Goal: Information Seeking & Learning: Learn about a topic

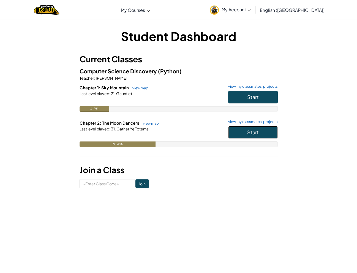
click at [259, 130] on button "Start" at bounding box center [253, 132] width 50 height 13
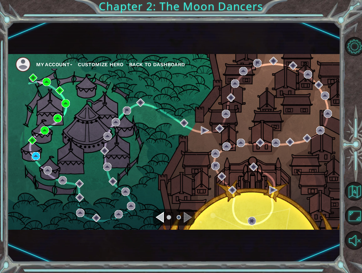
click at [38, 152] on img at bounding box center [36, 156] width 8 height 8
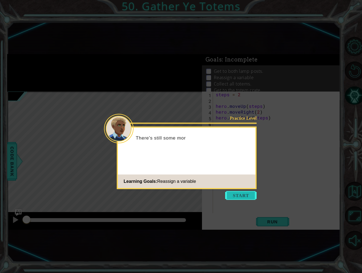
click at [246, 191] on button "Start" at bounding box center [240, 195] width 31 height 9
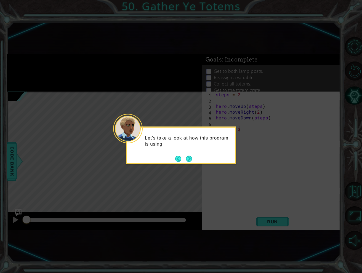
click at [186, 153] on div "Let's take a look at how this program is using" at bounding box center [181, 144] width 108 height 28
click at [187, 156] on button "Next" at bounding box center [189, 158] width 6 height 6
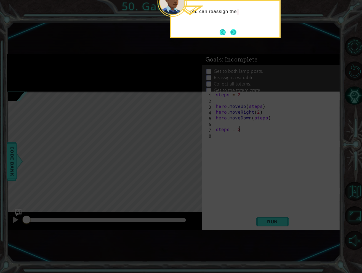
click at [230, 33] on button "Next" at bounding box center [233, 32] width 6 height 6
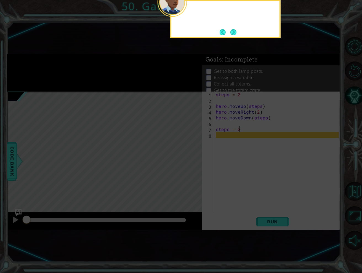
click at [230, 33] on button "Next" at bounding box center [233, 32] width 6 height 6
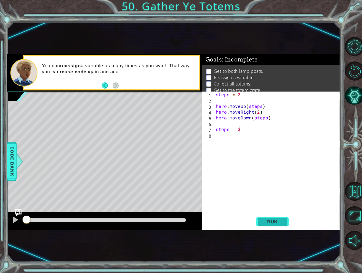
click at [275, 219] on span "Run" at bounding box center [272, 222] width 22 height 6
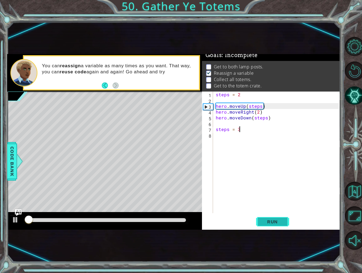
scroll to position [6, 0]
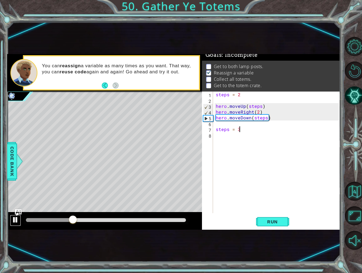
click at [14, 219] on div at bounding box center [15, 219] width 7 height 7
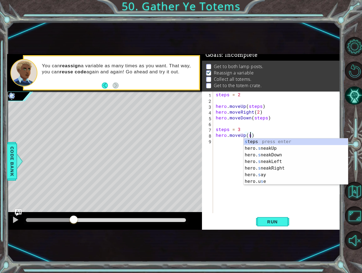
scroll to position [0, 2]
type textarea "hero.moveUp(steps)"
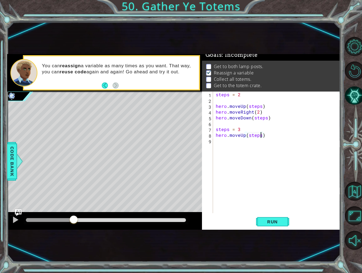
scroll to position [0, 0]
click at [278, 219] on span "Run" at bounding box center [272, 222] width 22 height 6
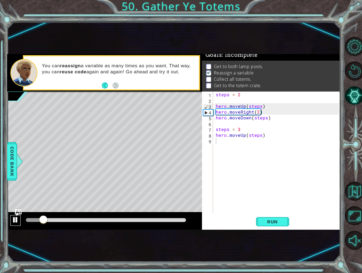
click at [16, 223] on div at bounding box center [15, 219] width 7 height 7
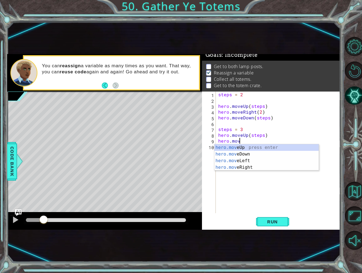
scroll to position [0, 1]
click at [235, 165] on div "hero.move Up press enter hero.move Down press enter hero.move Left press enter …" at bounding box center [266, 164] width 104 height 40
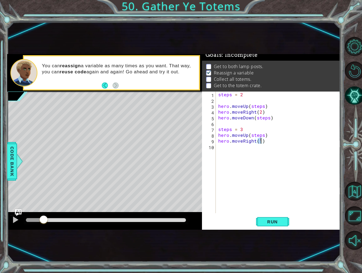
type textarea "hero.moveRight(2)"
click at [268, 142] on div "steps = 2 hero . moveUp ( steps ) hero . moveRight ( 2 ) hero . moveDown ( step…" at bounding box center [279, 158] width 125 height 133
click at [269, 223] on span "Run" at bounding box center [272, 222] width 22 height 6
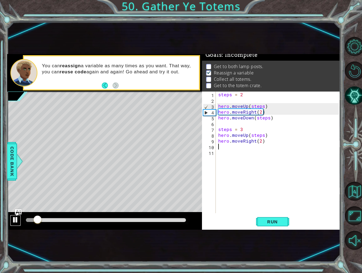
click at [15, 220] on div at bounding box center [15, 219] width 7 height 7
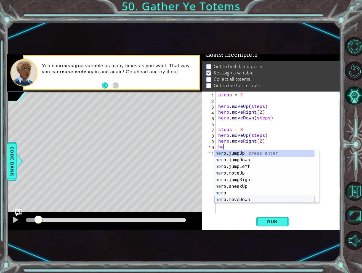
click at [263, 199] on div "he ro.jumpUp press enter he ro.jumpDown press enter he ro.jumpLeft press enter …" at bounding box center [264, 183] width 100 height 66
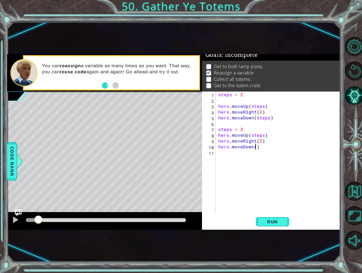
scroll to position [0, 2]
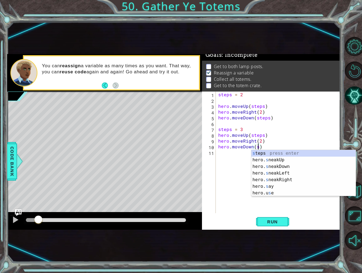
type textarea "hero.moveDown(steps)"
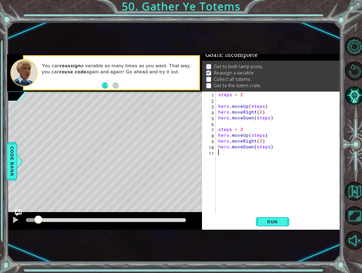
click at [244, 154] on div "steps = 2 hero . moveUp ( steps ) hero . moveRight ( 2 ) hero . moveDown ( step…" at bounding box center [279, 158] width 125 height 133
click at [260, 225] on button "Run" at bounding box center [272, 222] width 33 height 14
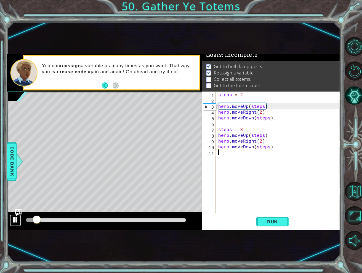
click at [11, 220] on button at bounding box center [15, 220] width 11 height 11
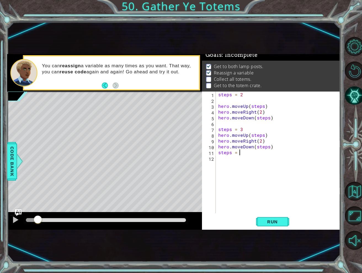
scroll to position [0, 1]
type textarea "steps = 4"
type textarea "hero.moveUp(steps)"
click at [282, 217] on button "Run" at bounding box center [272, 222] width 33 height 14
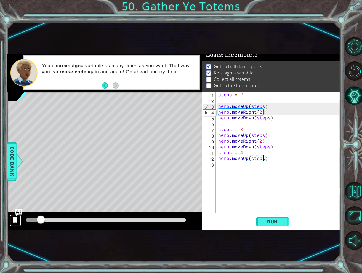
click at [12, 219] on div at bounding box center [15, 219] width 7 height 7
click at [236, 167] on div "steps = 2 hero . moveUp ( steps ) hero . moveRight ( 2 ) hero . moveDown ( step…" at bounding box center [279, 158] width 125 height 133
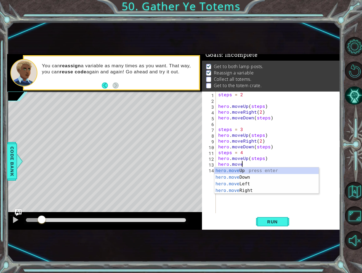
scroll to position [0, 1]
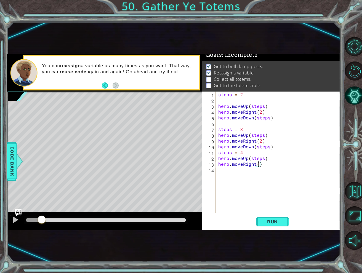
type textarea "hero.moveRight(2)"
click at [227, 170] on div "steps = 2 hero . moveUp ( steps ) hero . moveRight ( 2 ) hero . moveDown ( step…" at bounding box center [279, 158] width 125 height 133
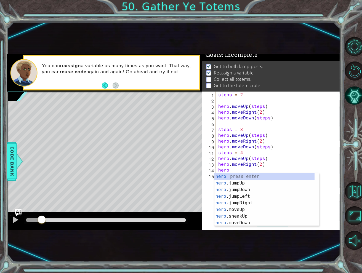
scroll to position [0, 0]
click at [236, 218] on div "hero. jumpUp press enter hero. jumpDown press enter hero. jumpLeft press enter …" at bounding box center [264, 206] width 100 height 66
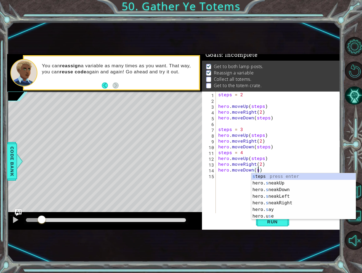
scroll to position [0, 2]
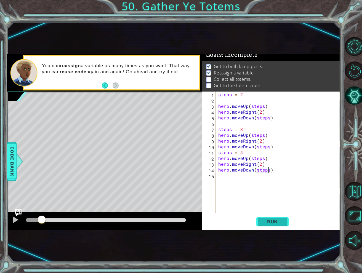
type textarea "hero.moveDown(steps)"
click at [267, 228] on button "Run" at bounding box center [272, 222] width 33 height 14
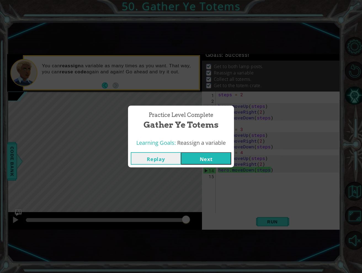
click at [210, 166] on div "Replay Next" at bounding box center [181, 158] width 106 height 18
click at [209, 160] on button "Next" at bounding box center [206, 158] width 50 height 12
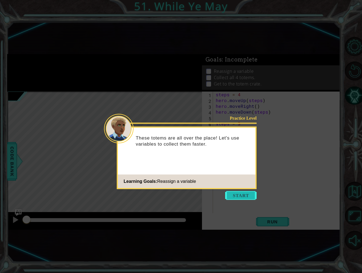
click at [239, 193] on button "Start" at bounding box center [240, 195] width 31 height 9
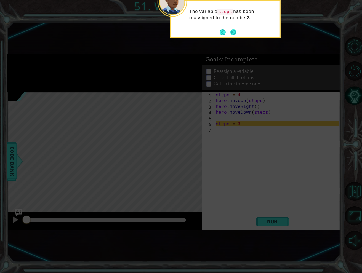
click at [234, 30] on button "Next" at bounding box center [233, 32] width 6 height 6
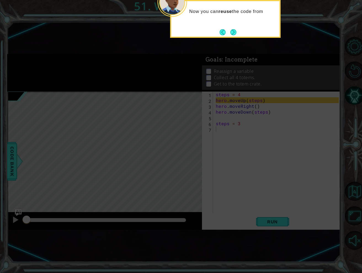
click at [234, 30] on button "Next" at bounding box center [233, 32] width 6 height 6
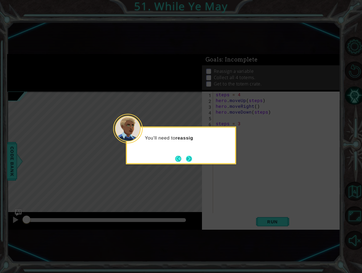
click at [188, 159] on button "Next" at bounding box center [189, 158] width 6 height 6
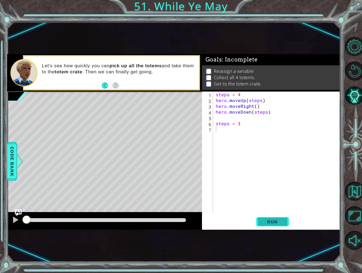
click at [268, 223] on span "Run" at bounding box center [272, 222] width 22 height 6
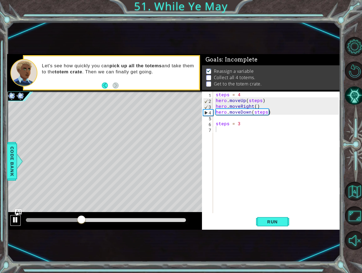
click at [14, 220] on div at bounding box center [15, 219] width 7 height 7
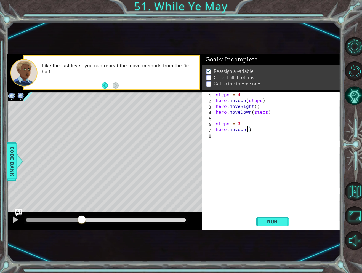
scroll to position [0, 2]
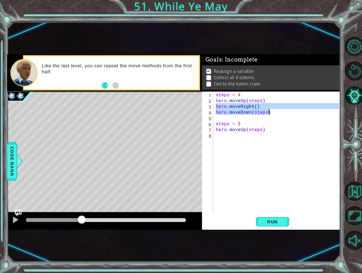
drag, startPoint x: 216, startPoint y: 107, endPoint x: 269, endPoint y: 114, distance: 53.3
click at [269, 114] on div "steps = 4 hero . moveUp ( steps ) hero . moveRight ( ) hero . moveDown ( steps …" at bounding box center [277, 158] width 127 height 133
type textarea "hero.moveRight() hero.moveDown(steps)"
click at [234, 137] on div "steps = 4 hero . moveUp ( steps ) hero . moveRight ( ) hero . moveDown ( steps …" at bounding box center [277, 158] width 127 height 133
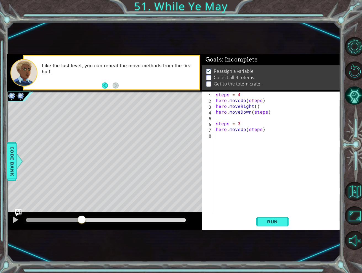
paste textarea "hero.moveDown(steps)"
type textarea "hero.moveDown(steps)"
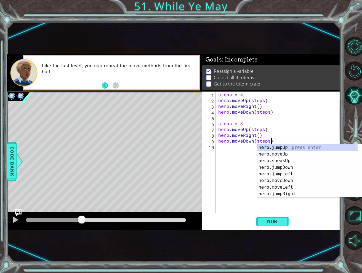
click at [245, 166] on div "steps = 4 hero . moveUp ( steps ) hero . moveRight ( ) hero . moveDown ( steps …" at bounding box center [279, 158] width 125 height 133
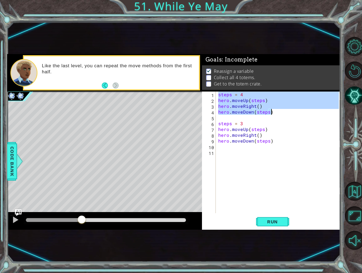
drag, startPoint x: 218, startPoint y: 94, endPoint x: 270, endPoint y: 114, distance: 55.5
click at [270, 114] on div "steps = 4 hero . moveUp ( steps ) hero . moveRight ( ) hero . moveDown ( steps …" at bounding box center [279, 158] width 125 height 133
type textarea "hero.moveRight() hero.moveDown(steps)"
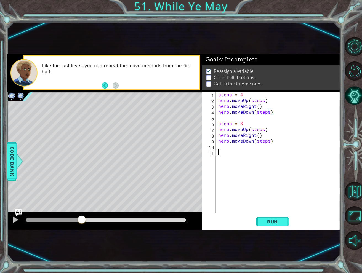
click at [233, 152] on div "steps = 4 hero . moveUp ( steps ) hero . moveRight ( ) hero . moveDown ( steps …" at bounding box center [279, 158] width 125 height 133
paste textarea "hero.moveDown(steps)"
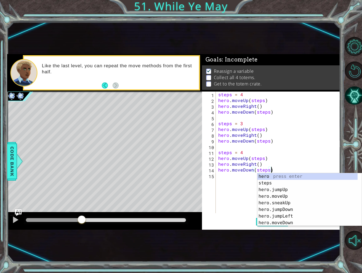
click at [267, 165] on div "steps = 4 hero . moveUp ( steps ) hero . moveRight ( ) hero . moveDown ( steps …" at bounding box center [279, 158] width 125 height 133
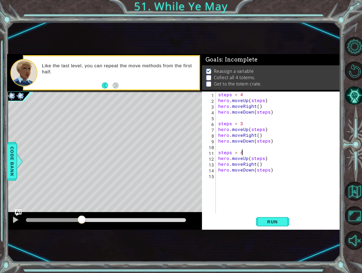
click at [244, 154] on div "steps = 4 hero . moveUp ( steps ) hero . moveRight ( ) hero . moveDown ( steps …" at bounding box center [279, 158] width 125 height 133
type textarea "steps = 2"
click at [267, 221] on span "Run" at bounding box center [272, 222] width 22 height 6
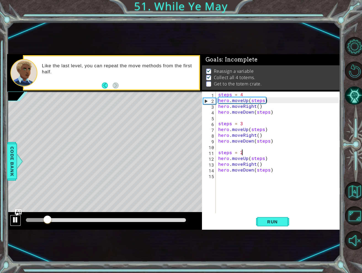
click at [13, 218] on div at bounding box center [15, 219] width 7 height 7
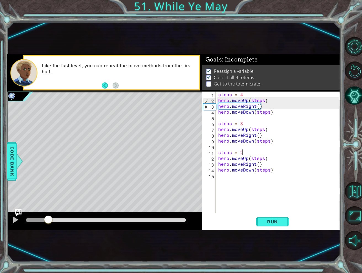
click at [239, 180] on div "steps = 4 hero . moveUp ( steps ) hero . moveRight ( ) hero . moveDown ( steps …" at bounding box center [279, 158] width 125 height 133
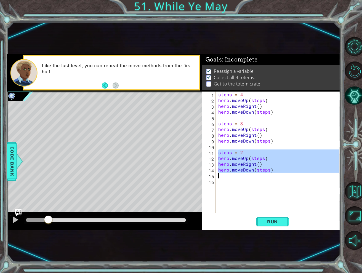
drag, startPoint x: 218, startPoint y: 152, endPoint x: 270, endPoint y: 173, distance: 56.6
click at [270, 173] on div "steps = 4 hero . moveUp ( steps ) hero . moveRight ( ) hero . moveDown ( steps …" at bounding box center [279, 158] width 125 height 133
type textarea "hero.moveDown(steps)"
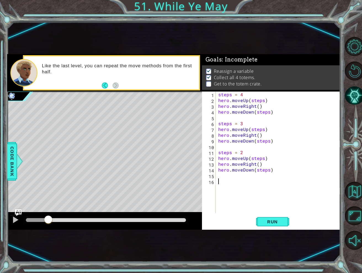
click at [220, 182] on div "steps = 4 hero . moveUp ( steps ) hero . moveRight ( ) hero . moveDown ( steps …" at bounding box center [279, 158] width 125 height 133
paste textarea "steps = 2"
click at [249, 178] on div "steps = 4 hero . moveUp ( steps ) hero . moveRight ( ) hero . moveDown ( steps …" at bounding box center [279, 158] width 125 height 133
click at [246, 183] on div "steps = 4 hero . moveUp ( steps ) hero . moveRight ( ) hero . moveDown ( steps …" at bounding box center [279, 158] width 125 height 133
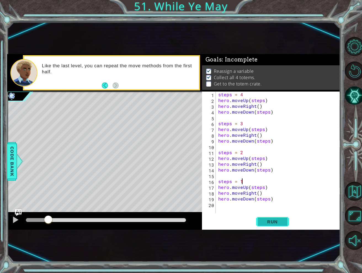
type textarea "steps = 1"
click at [263, 220] on span "Run" at bounding box center [272, 222] width 22 height 6
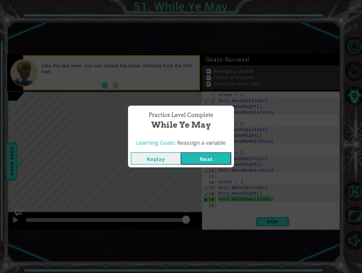
click at [209, 155] on button "Next" at bounding box center [206, 158] width 50 height 12
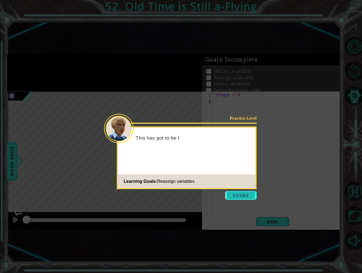
click at [228, 195] on button "Start" at bounding box center [240, 195] width 31 height 9
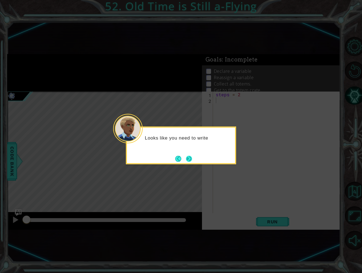
click at [192, 157] on button "Next" at bounding box center [189, 158] width 6 height 6
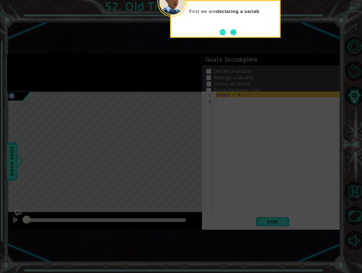
click at [232, 33] on button "Next" at bounding box center [233, 32] width 6 height 6
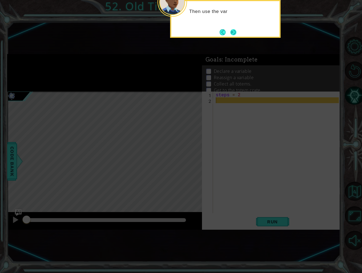
click at [232, 35] on button "Next" at bounding box center [233, 32] width 6 height 6
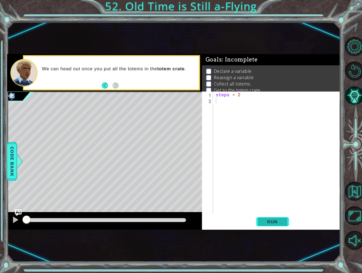
click at [264, 219] on span "Run" at bounding box center [272, 222] width 22 height 6
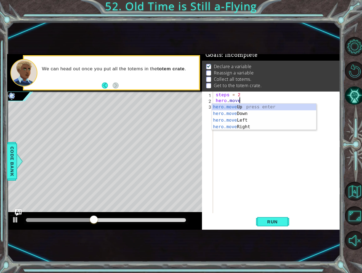
scroll to position [0, 1]
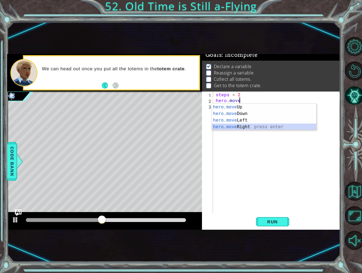
click at [226, 127] on div "hero.move Up press enter hero.move Down press enter hero.move Left press enter …" at bounding box center [264, 124] width 104 height 40
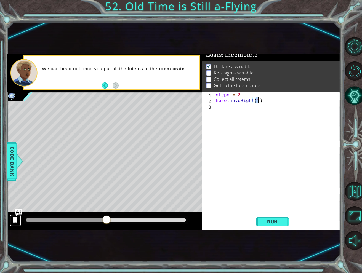
click at [12, 220] on div at bounding box center [15, 219] width 7 height 7
type textarea "hero.moveRight(steps)"
click at [233, 104] on div "steps = 2 hero . moveRight ( steps )" at bounding box center [277, 158] width 127 height 133
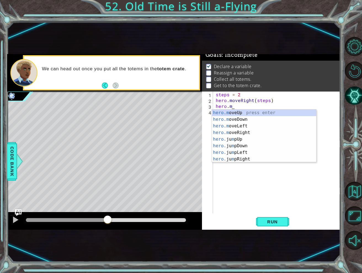
scroll to position [0, 1]
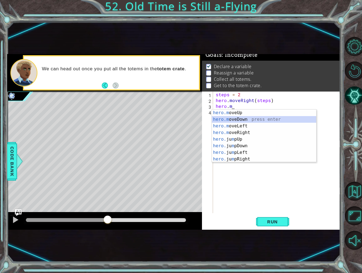
click at [238, 121] on div "hero.m oveUp press enter hero.m oveDown press enter hero.m oveLeft press enter …" at bounding box center [264, 142] width 104 height 66
type textarea "hero.moveDown(1)"
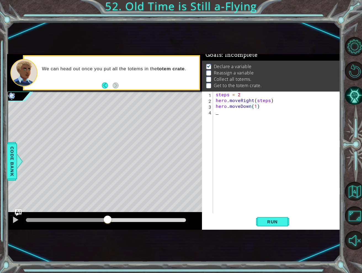
click at [239, 113] on div "steps = 2 hero . moveRight ( steps ) hero . moveDown ( 1 )" at bounding box center [277, 158] width 127 height 133
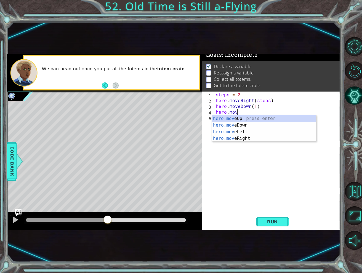
scroll to position [0, 1]
click at [241, 131] on div "hero.move Up press enter hero.move Down press enter hero.move Left press enter …" at bounding box center [264, 135] width 104 height 40
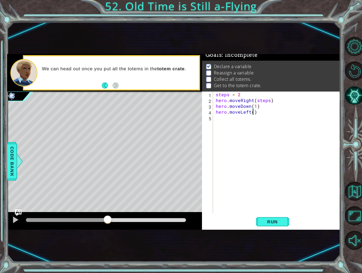
type textarea "hero.moveLeft(s)"
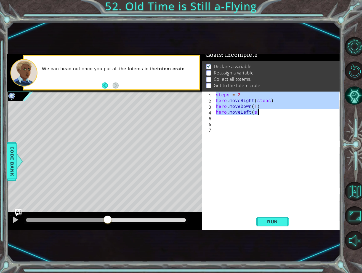
drag, startPoint x: 215, startPoint y: 94, endPoint x: 264, endPoint y: 113, distance: 52.6
click at [264, 113] on div "steps = 2 hero . moveRight ( steps ) hero . moveDown ( 1 ) hero . moveLeft ( s )" at bounding box center [277, 158] width 127 height 133
type textarea "hero.moveDown(1) hero.moveLeft(s)"
click at [220, 122] on div "steps = 2 hero . moveRight ( steps ) hero . moveDown ( 1 ) hero . moveLeft ( s )" at bounding box center [277, 158] width 127 height 133
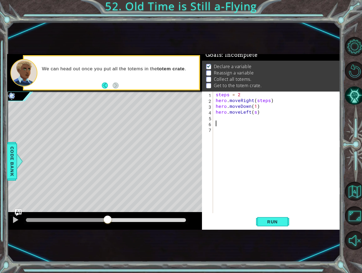
paste textarea "hero.moveLeft(s)"
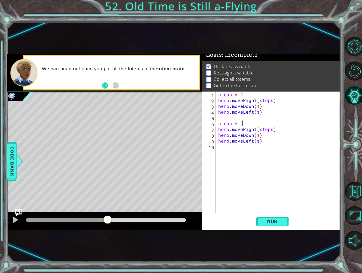
click at [244, 124] on div "steps = 2 hero . moveRight ( steps ) hero . moveDown ( 1 ) hero . moveLeft ( s …" at bounding box center [279, 158] width 125 height 133
click at [258, 140] on div "steps = 2 hero . moveRight ( steps ) hero . moveDown ( 1 ) hero . moveLeft ( s …" at bounding box center [279, 158] width 125 height 133
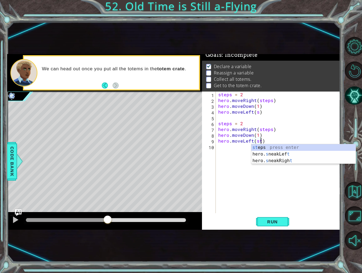
scroll to position [0, 2]
type textarea "hero.moveLeft(steps)"
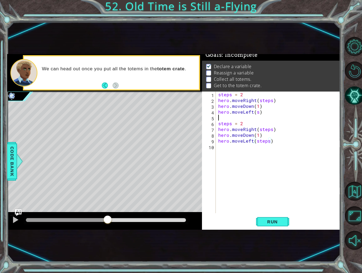
click at [257, 115] on div "steps = 2 hero . moveRight ( steps ) hero . moveDown ( 1 ) hero . moveLeft ( s …" at bounding box center [279, 158] width 125 height 133
click at [257, 112] on div "steps = 2 hero . moveRight ( steps ) hero . moveDown ( 1 ) hero . moveLeft ( s …" at bounding box center [279, 158] width 125 height 133
click at [244, 124] on div "steps = 2 hero . moveRight ( steps ) hero . moveDown ( 1 ) hero . moveLeft ( st…" at bounding box center [279, 158] width 125 height 133
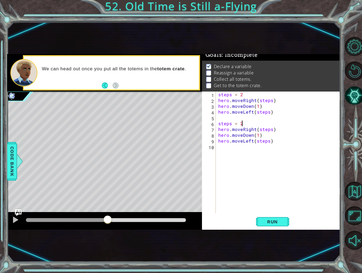
scroll to position [0, 1]
type textarea "steps = 4"
click at [234, 149] on div "steps = 2 hero . moveRight ( steps ) hero . moveDown ( 1 ) hero . moveLeft ( st…" at bounding box center [279, 158] width 125 height 133
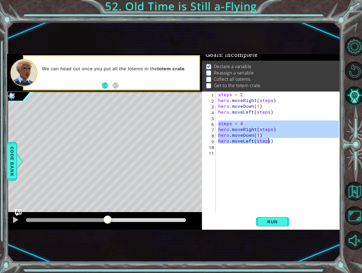
drag, startPoint x: 219, startPoint y: 124, endPoint x: 269, endPoint y: 142, distance: 53.4
click at [269, 142] on div "steps = 2 hero . moveRight ( steps ) hero . moveDown ( 1 ) hero . moveLeft ( st…" at bounding box center [279, 158] width 125 height 133
click at [220, 122] on div "steps = 2 hero . moveRight ( steps ) hero . moveDown ( 1 ) hero . moveLeft ( st…" at bounding box center [278, 153] width 122 height 122
drag, startPoint x: 217, startPoint y: 122, endPoint x: 273, endPoint y: 145, distance: 60.4
click at [273, 145] on div "steps = 2 hero . moveRight ( steps ) hero . moveDown ( 1 ) hero . moveLeft ( st…" at bounding box center [279, 158] width 125 height 133
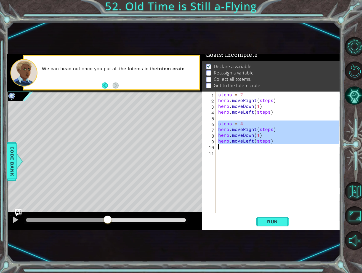
type textarea "hero.moveLeft(steps)"
click at [216, 153] on div "hero.moveLeft(steps) 1 2 3 4 5 6 7 8 9 10 11 steps = 2 hero . moveRight ( steps…" at bounding box center [270, 153] width 137 height 122
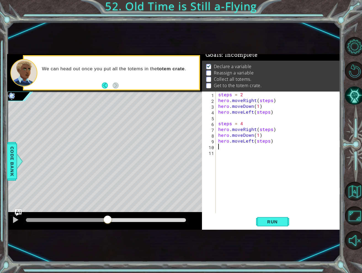
click at [219, 151] on div "steps = 2 hero . moveRight ( steps ) hero . moveDown ( 1 ) hero . moveLeft ( st…" at bounding box center [279, 158] width 125 height 133
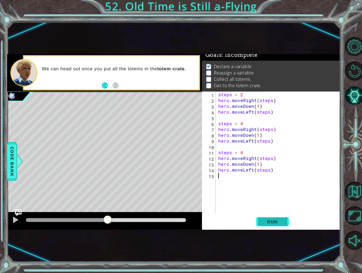
click at [278, 220] on span "Run" at bounding box center [272, 222] width 22 height 6
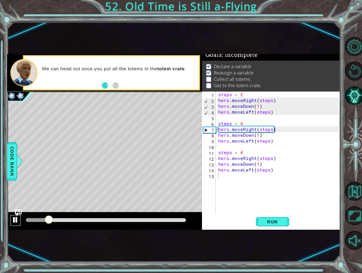
click at [14, 220] on div at bounding box center [15, 219] width 7 height 7
click at [245, 154] on div "steps = 2 hero . moveRight ( steps ) hero . moveDown ( 1 ) hero . moveLeft ( st…" at bounding box center [279, 158] width 125 height 133
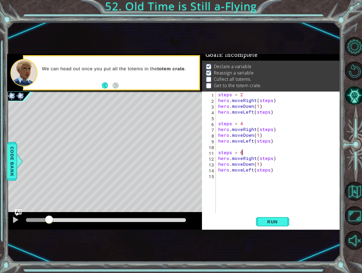
scroll to position [0, 1]
type textarea "steps = 6"
click at [261, 221] on button "Run" at bounding box center [272, 222] width 33 height 14
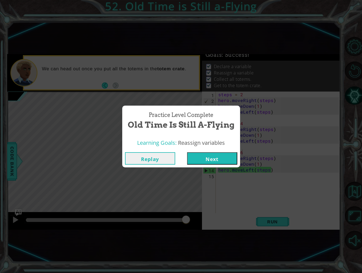
click at [217, 158] on button "Next" at bounding box center [212, 158] width 50 height 12
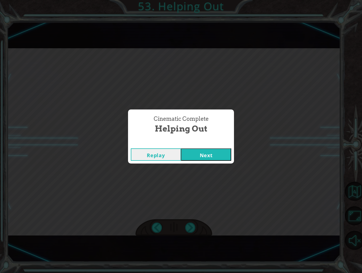
click at [205, 155] on button "Next" at bounding box center [206, 154] width 50 height 12
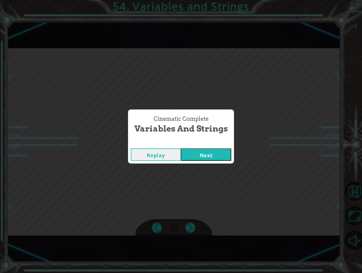
click at [226, 153] on button "Next" at bounding box center [206, 154] width 50 height 12
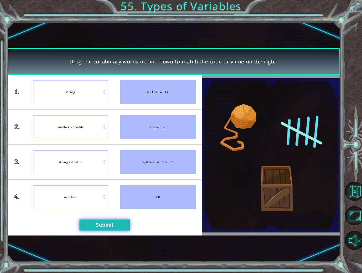
click at [92, 226] on button "Submit" at bounding box center [104, 224] width 50 height 11
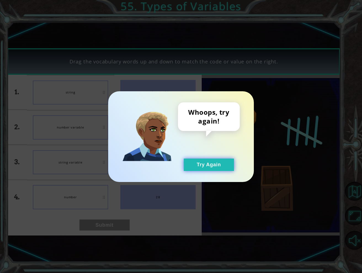
click at [214, 170] on button "Try Again" at bounding box center [209, 164] width 50 height 12
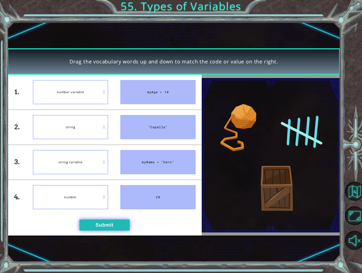
click at [95, 225] on button "Submit" at bounding box center [104, 224] width 50 height 11
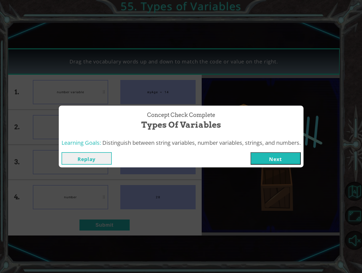
click at [278, 154] on button "Next" at bounding box center [275, 158] width 50 height 12
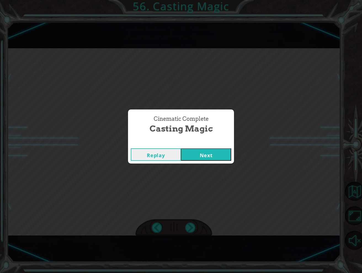
click at [204, 158] on button "Next" at bounding box center [206, 154] width 50 height 12
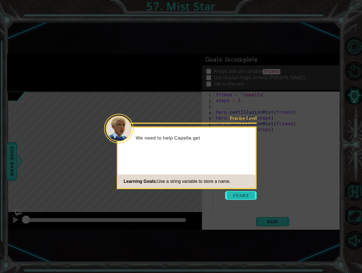
click at [237, 197] on button "Start" at bounding box center [240, 195] width 31 height 9
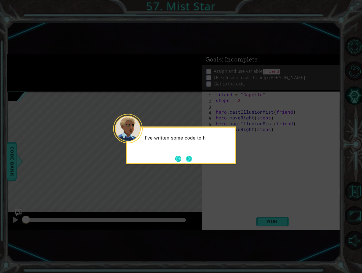
click at [191, 155] on button "Next" at bounding box center [188, 158] width 7 height 7
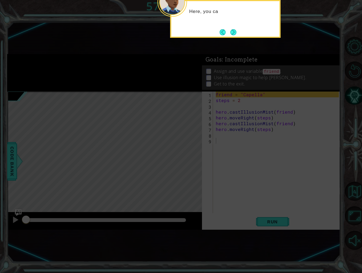
click at [223, 154] on icon at bounding box center [181, 85] width 362 height 375
click at [231, 33] on button "Next" at bounding box center [233, 32] width 6 height 6
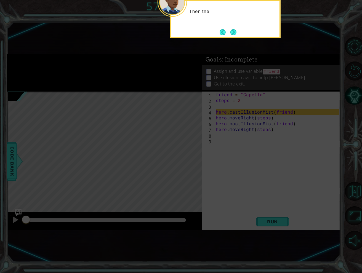
click at [231, 33] on button "Next" at bounding box center [233, 32] width 6 height 6
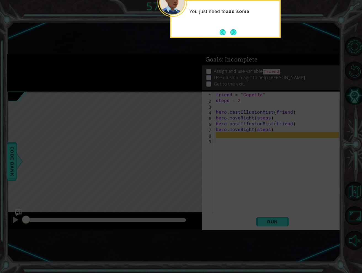
click at [231, 33] on button "Next" at bounding box center [233, 32] width 6 height 6
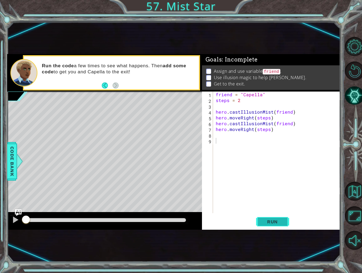
click at [267, 218] on button "Run" at bounding box center [272, 222] width 33 height 14
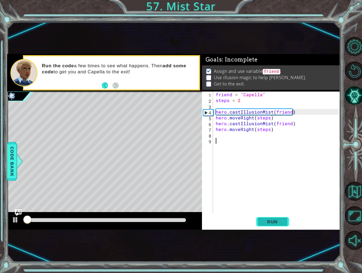
scroll to position [3, 0]
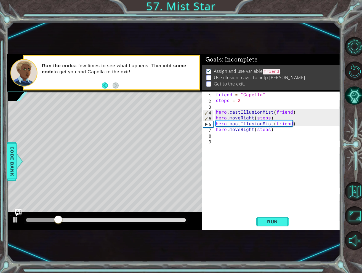
click at [239, 135] on div "friend = "Capella" steps = 2 hero . castIllusionMist ( friend ) hero . moveRigh…" at bounding box center [277, 158] width 127 height 133
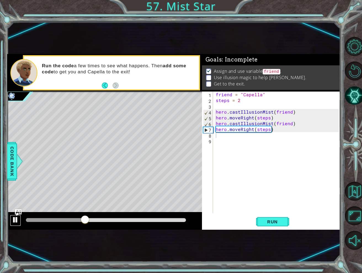
click at [16, 219] on div at bounding box center [15, 219] width 7 height 7
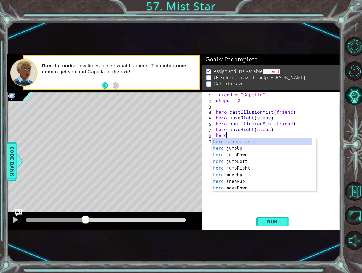
scroll to position [0, 0]
type textarea "hero.c"
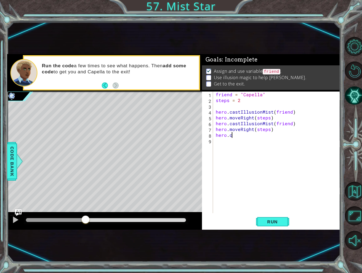
scroll to position [0, 1]
type textarea "hero.cas"
type textarea "hero.castIllusionMist(friend)"
click at [218, 141] on div "friend = "Capella" steps = 2 hero . castIllusionMist ( friend ) hero . moveRigh…" at bounding box center [277, 158] width 127 height 133
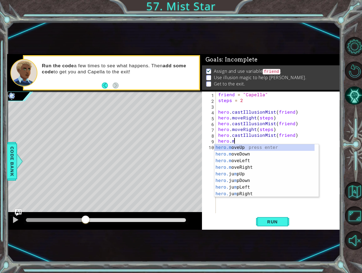
scroll to position [0, 1]
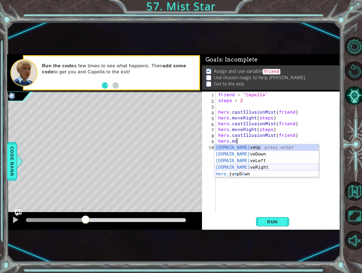
click at [251, 169] on div "[DOMAIN_NAME] veUp press enter [DOMAIN_NAME] veDown press enter [DOMAIN_NAME] v…" at bounding box center [266, 167] width 104 height 46
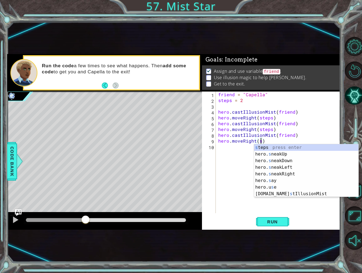
scroll to position [0, 2]
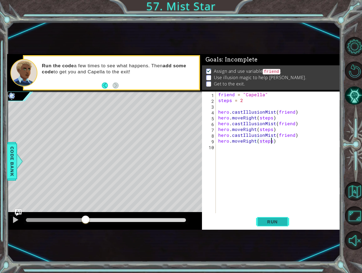
type textarea "hero.moveRight(steps)"
click at [269, 218] on button "Run" at bounding box center [272, 222] width 33 height 14
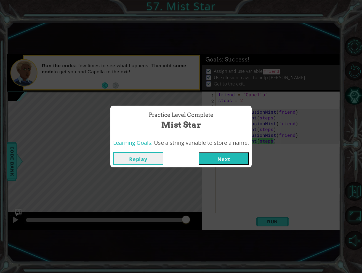
click at [220, 157] on button "Next" at bounding box center [223, 158] width 50 height 12
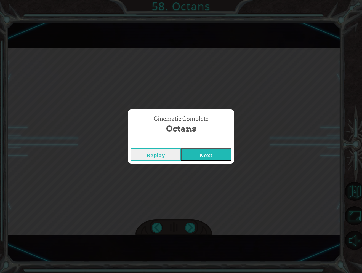
click at [213, 159] on button "Next" at bounding box center [206, 154] width 50 height 12
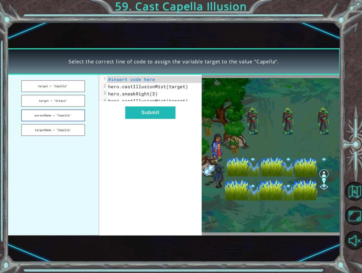
click at [61, 115] on button "personName = "Capella"" at bounding box center [53, 115] width 64 height 12
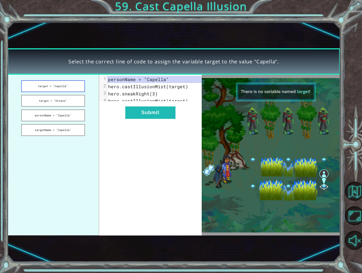
click at [48, 87] on button "target = "Capella"" at bounding box center [53, 86] width 64 height 12
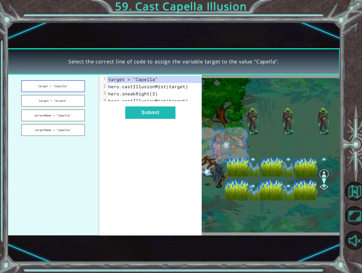
click at [48, 87] on button "target = "Capella"" at bounding box center [53, 86] width 64 height 12
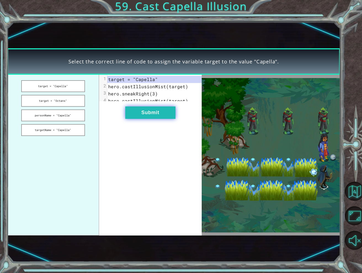
click at [161, 119] on button "Submit" at bounding box center [150, 112] width 50 height 12
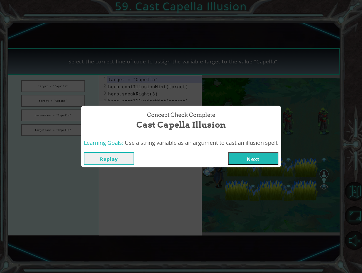
click at [266, 163] on button "Next" at bounding box center [253, 158] width 50 height 12
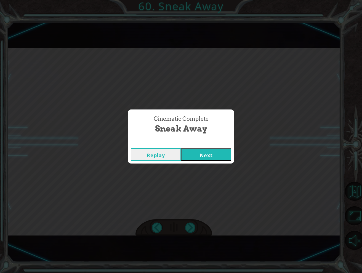
click at [207, 160] on button "Next" at bounding box center [206, 154] width 50 height 12
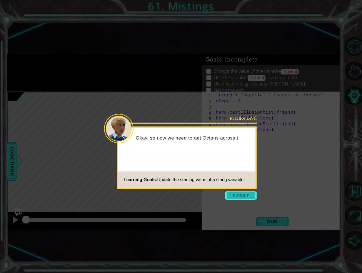
click at [246, 193] on button "Start" at bounding box center [240, 195] width 31 height 9
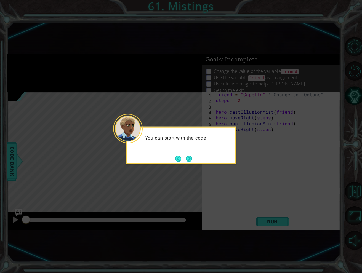
click at [194, 159] on div "You can start with the code" at bounding box center [181, 146] width 110 height 38
click at [194, 158] on div "You can start with the code you used to s" at bounding box center [181, 146] width 110 height 38
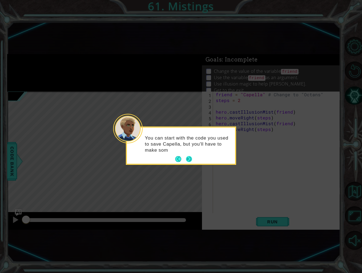
click at [187, 159] on button "Next" at bounding box center [188, 158] width 7 height 7
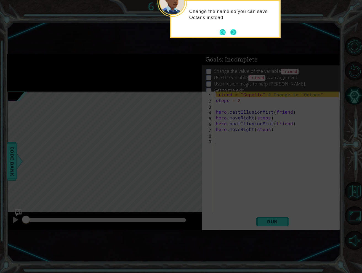
click at [231, 31] on button "Next" at bounding box center [233, 32] width 6 height 6
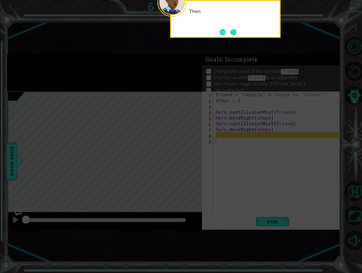
click at [231, 35] on button "Next" at bounding box center [233, 32] width 6 height 6
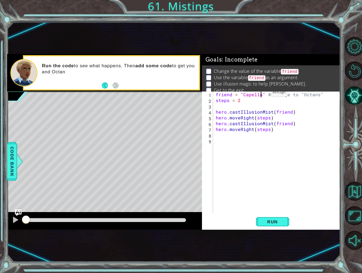
click at [261, 94] on div "friend = "Capella" # Change to "Octans" steps = 2 hero . castIllusionMist ( fri…" at bounding box center [277, 158] width 127 height 133
type textarea "friend = "Octans" # Change to "Octans""
click at [263, 221] on span "Run" at bounding box center [272, 222] width 22 height 6
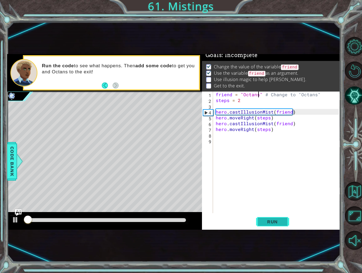
scroll to position [6, 0]
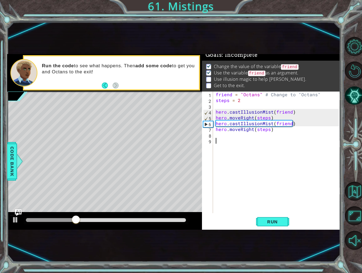
click at [227, 139] on div "friend = "Octans" # Change to "Octans" steps = 2 hero . castIllusionMist ( frie…" at bounding box center [277, 158] width 127 height 133
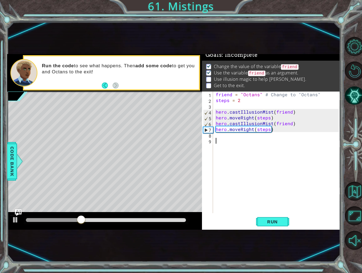
click at [224, 134] on div "friend = "Octans" # Change to "Octans" steps = 2 hero . castIllusionMist ( frie…" at bounding box center [277, 158] width 127 height 133
click at [20, 221] on button at bounding box center [15, 220] width 11 height 11
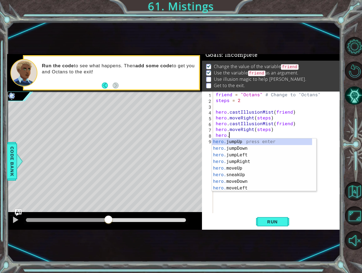
scroll to position [0, 1]
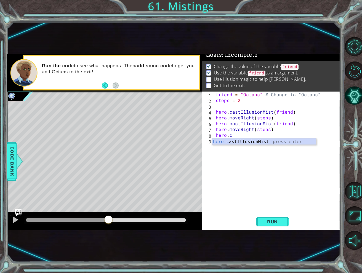
type textarea "hero.castIllusionMist(friend)"
click at [225, 141] on div "friend = "Octans" # Change to "Octans" steps = 2 hero . castIllusionMist ( frie…" at bounding box center [277, 158] width 127 height 133
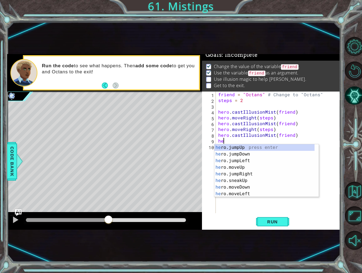
scroll to position [0, 0]
type textarea "h"
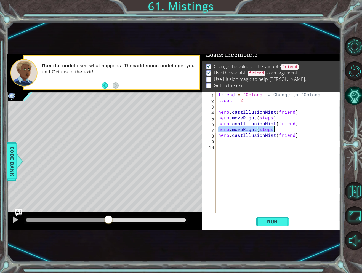
drag, startPoint x: 219, startPoint y: 129, endPoint x: 274, endPoint y: 130, distance: 55.7
click at [274, 130] on div "friend = "Octans" # Change to "Octans" steps = 2 hero . castIllusionMist ( frie…" at bounding box center [279, 158] width 125 height 133
type textarea "hero.moveRight(steps)"
click at [226, 143] on div "friend = "Octans" # Change to "Octans" steps = 2 hero . castIllusionMist ( frie…" at bounding box center [279, 158] width 125 height 133
paste textarea "hero.moveRight(steps)"
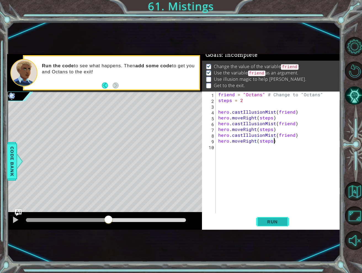
type textarea "hero.moveRight(steps)"
drag, startPoint x: 275, startPoint y: 221, endPoint x: 279, endPoint y: 214, distance: 8.0
click at [275, 220] on span "Run" at bounding box center [272, 222] width 22 height 6
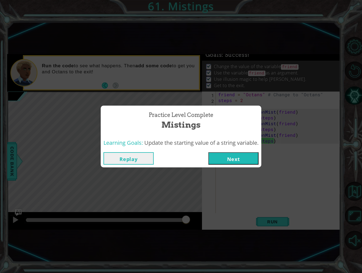
click at [240, 158] on button "Next" at bounding box center [233, 158] width 50 height 12
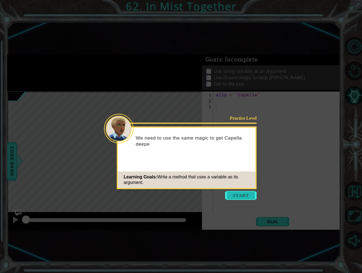
click at [236, 194] on button "Start" at bounding box center [240, 195] width 31 height 9
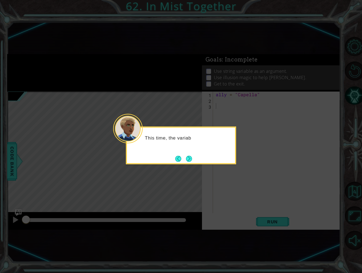
click at [179, 151] on div "This time, the variab" at bounding box center [181, 141] width 108 height 22
click at [187, 160] on button "Next" at bounding box center [188, 158] width 7 height 7
click at [187, 160] on button "Next" at bounding box center [189, 158] width 6 height 6
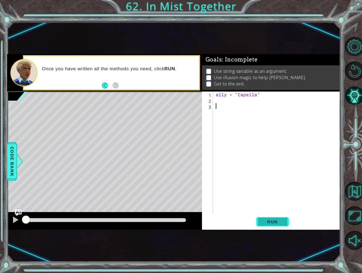
click at [286, 217] on button "Run" at bounding box center [272, 222] width 33 height 14
click at [13, 222] on div at bounding box center [15, 219] width 7 height 7
click at [225, 99] on div "ally = "Capella"" at bounding box center [277, 158] width 127 height 133
type textarea "steps = 2"
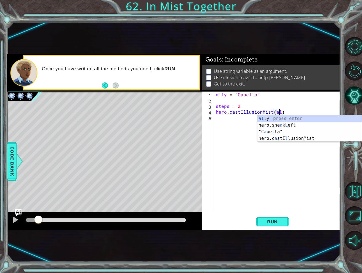
scroll to position [0, 4]
type textarea "hero.castIllusionMist(ally)"
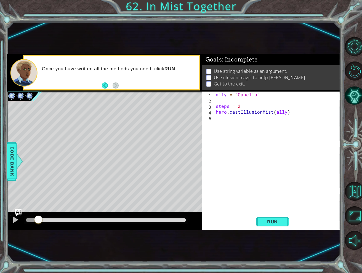
click at [219, 119] on div "ally = "Capella" steps = 2 hero . castIllusionMist ( ally )" at bounding box center [277, 158] width 127 height 133
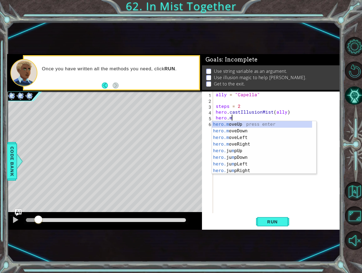
scroll to position [0, 1]
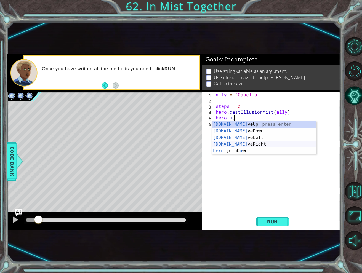
click at [233, 146] on div "[DOMAIN_NAME] veUp press enter [DOMAIN_NAME] veDown press enter [DOMAIN_NAME] v…" at bounding box center [264, 144] width 104 height 46
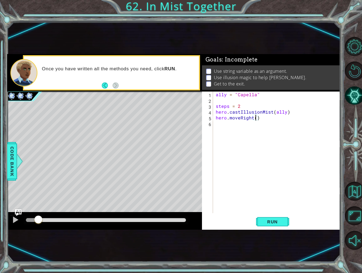
scroll to position [0, 2]
click at [258, 217] on button "Run" at bounding box center [272, 222] width 33 height 14
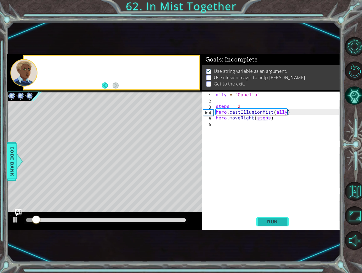
scroll to position [3, 0]
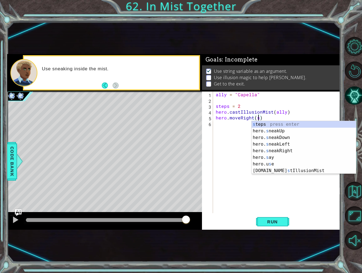
type textarea "hero.moveRight()"
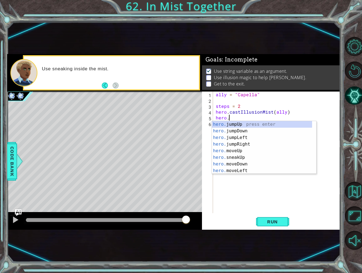
scroll to position [0, 1]
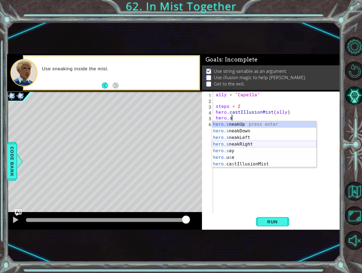
click at [257, 144] on div "hero.s neakUp press enter hero.s neakDown press enter hero.s neakLeft press ent…" at bounding box center [264, 151] width 104 height 60
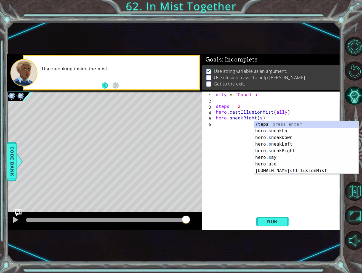
scroll to position [0, 2]
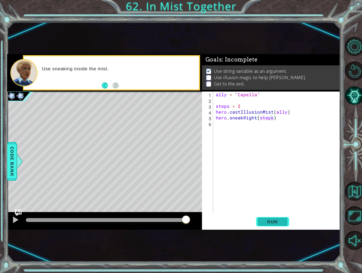
click at [262, 219] on button "Run" at bounding box center [272, 222] width 33 height 14
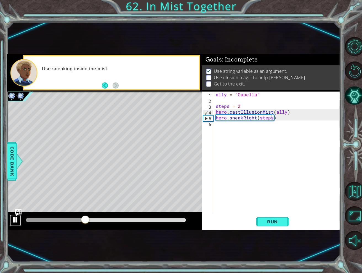
click at [14, 223] on div at bounding box center [15, 219] width 7 height 7
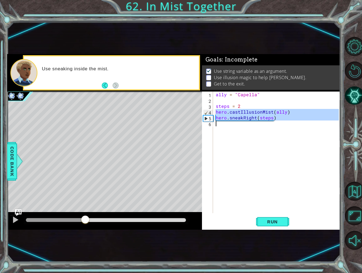
drag, startPoint x: 215, startPoint y: 112, endPoint x: 277, endPoint y: 122, distance: 62.4
click at [277, 122] on div "ally = "Capella" steps = 2 hero . castIllusionMist ( ally ) hero . sneakRight (…" at bounding box center [277, 158] width 127 height 133
type textarea "hero.sneakRight(steps)"
paste textarea "Code Area"
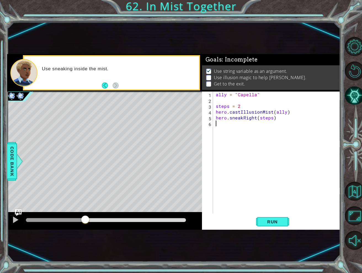
scroll to position [0, 0]
click at [227, 122] on div "ally = "Capella" steps = 2 hero . castIllusionMist ( ally ) hero . sneakRight (…" at bounding box center [277, 158] width 127 height 133
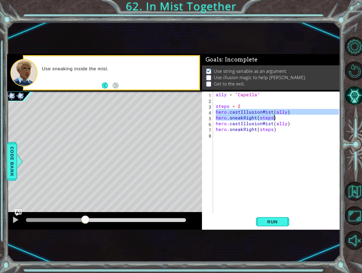
drag, startPoint x: 216, startPoint y: 113, endPoint x: 276, endPoint y: 118, distance: 59.7
click at [276, 118] on div "ally = "Capella" steps = 2 hero . castIllusionMist ( ally ) hero . sneakRight (…" at bounding box center [277, 158] width 127 height 133
type textarea "hero.castIllusionMist(ally) hero.sneakRight(steps)"
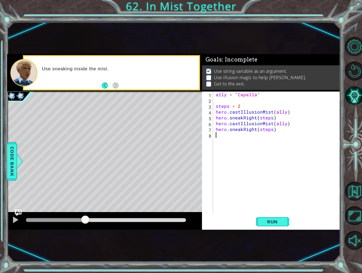
click at [256, 138] on div "ally = "Capella" steps = 2 hero . castIllusionMist ( ally ) hero . sneakRight (…" at bounding box center [277, 158] width 127 height 133
paste textarea "hero.sneakRight(steps)"
type textarea "hero.sneakRight(steps)"
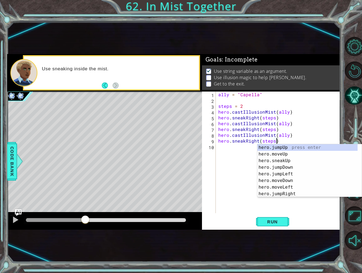
click at [223, 183] on div "ally = "Capella" steps = 2 hero . castIllusionMist ( ally ) hero . sneakRight (…" at bounding box center [279, 158] width 125 height 133
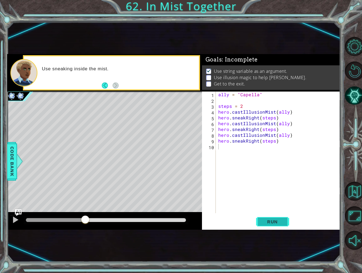
click at [275, 220] on span "Run" at bounding box center [272, 222] width 22 height 6
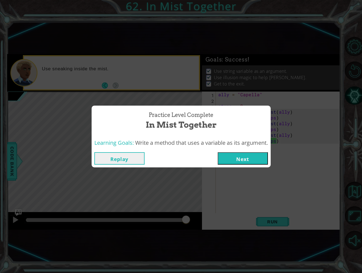
click at [239, 156] on button "Next" at bounding box center [242, 158] width 50 height 12
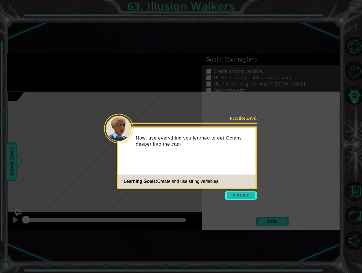
click at [243, 195] on button "Start" at bounding box center [240, 195] width 31 height 9
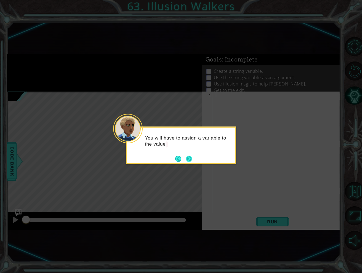
click at [191, 155] on footer at bounding box center [183, 158] width 17 height 8
click at [191, 156] on button "Next" at bounding box center [189, 158] width 6 height 6
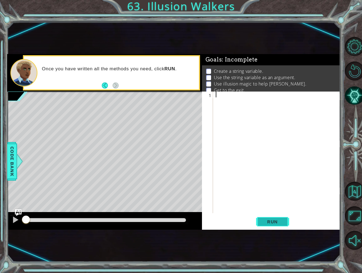
click at [261, 225] on button "Run" at bounding box center [272, 222] width 33 height 14
click at [17, 222] on div at bounding box center [15, 219] width 7 height 7
